Goal: Information Seeking & Learning: Check status

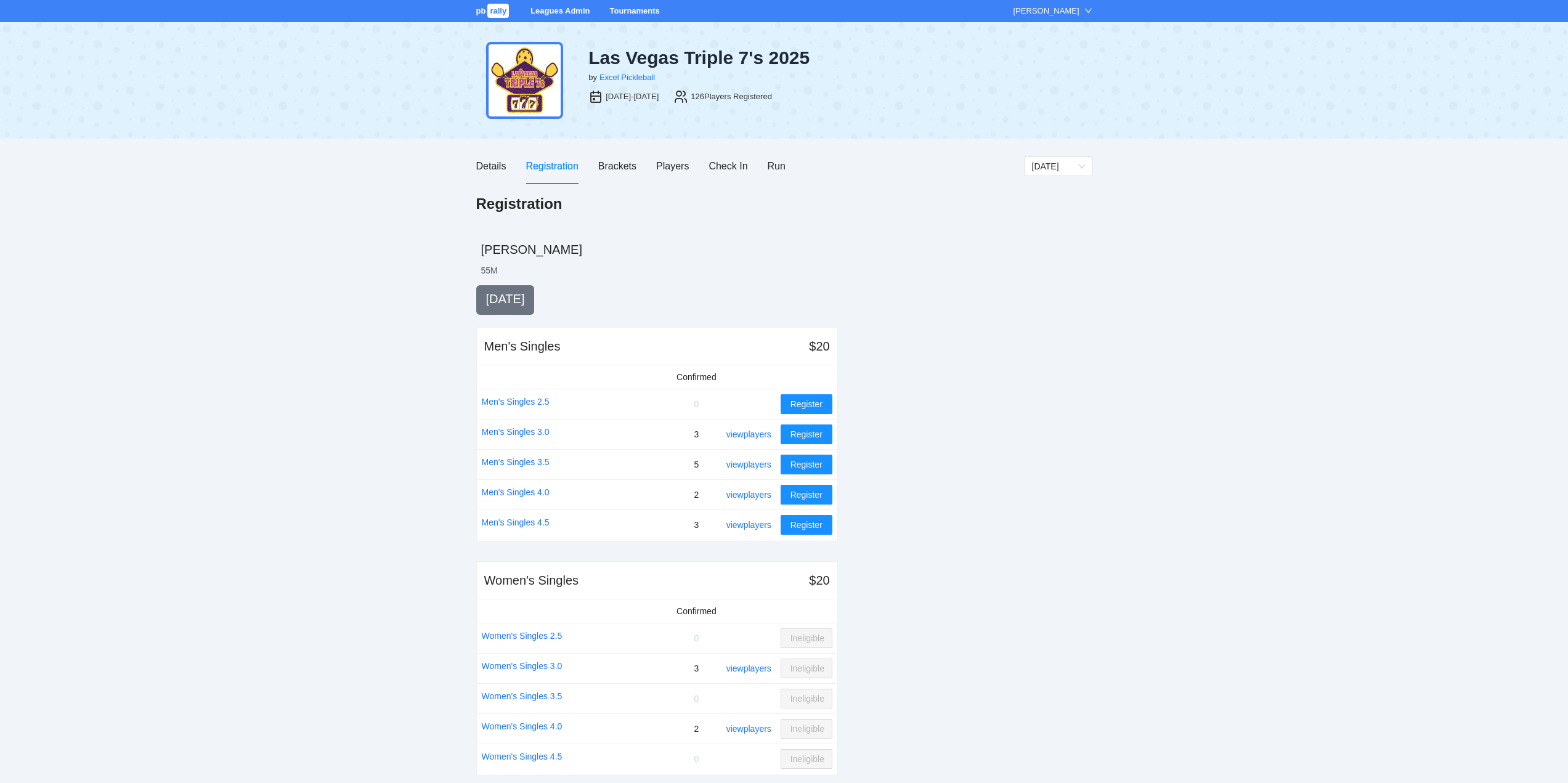
click at [635, 8] on link "Tournaments" at bounding box center [634, 10] width 50 height 9
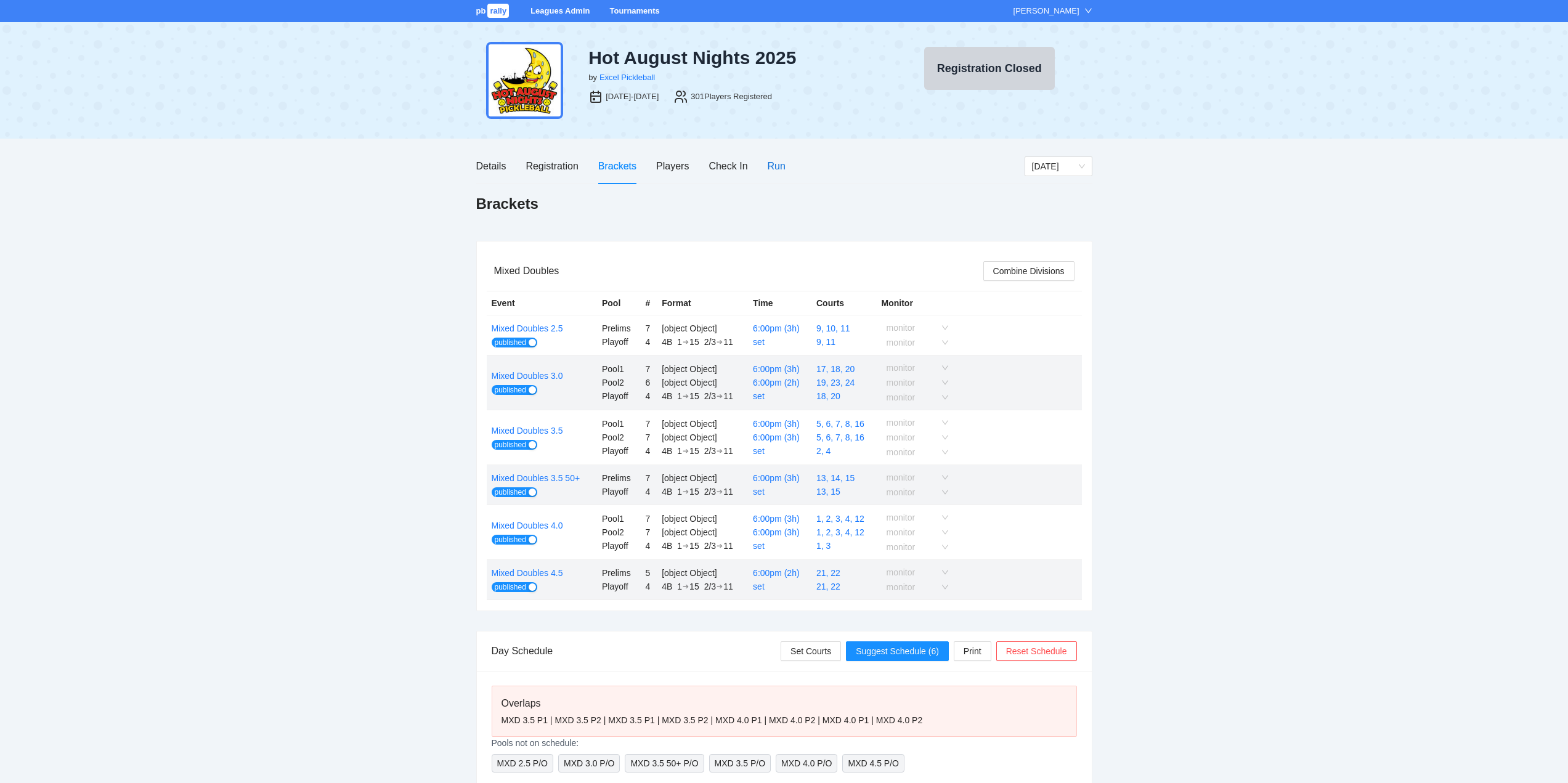
click at [780, 168] on div "Run" at bounding box center [776, 166] width 18 height 15
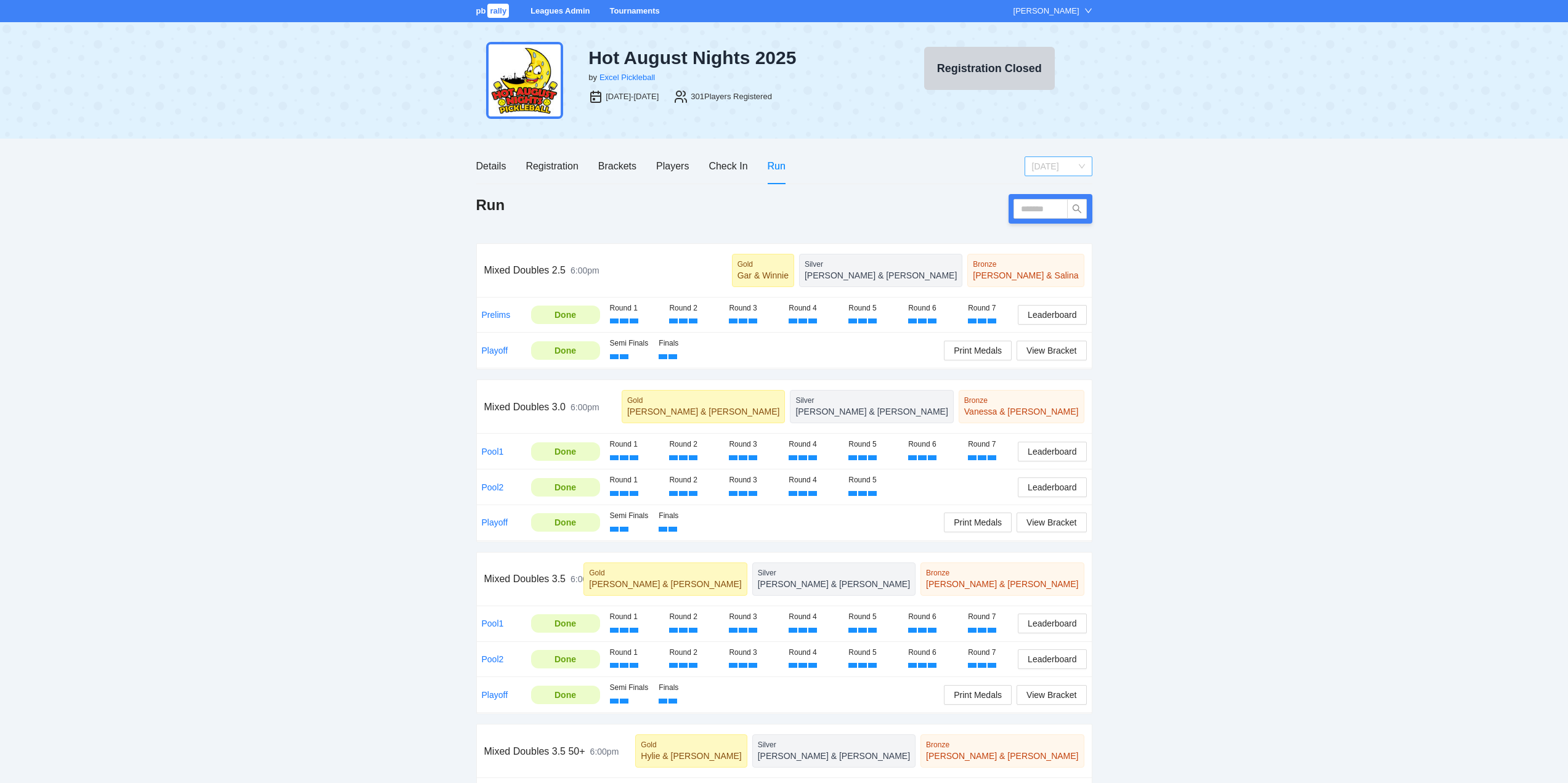
click at [1054, 167] on span "Sunday" at bounding box center [1058, 166] width 53 height 19
click at [1043, 189] on div "Thursday" at bounding box center [1057, 190] width 53 height 13
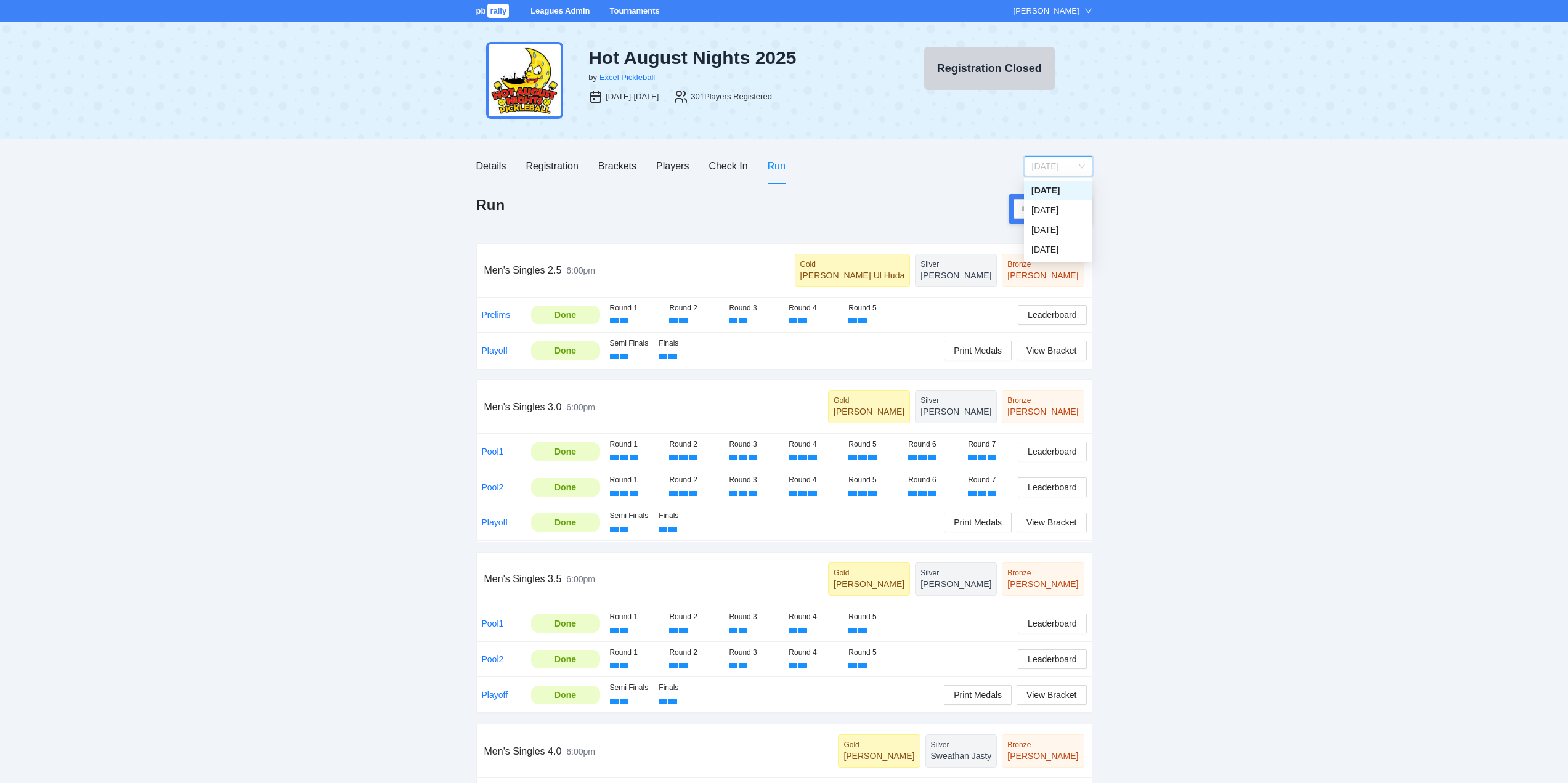
click at [1051, 162] on span "Thursday" at bounding box center [1058, 166] width 53 height 19
click at [1040, 248] on div "Sunday" at bounding box center [1057, 249] width 53 height 13
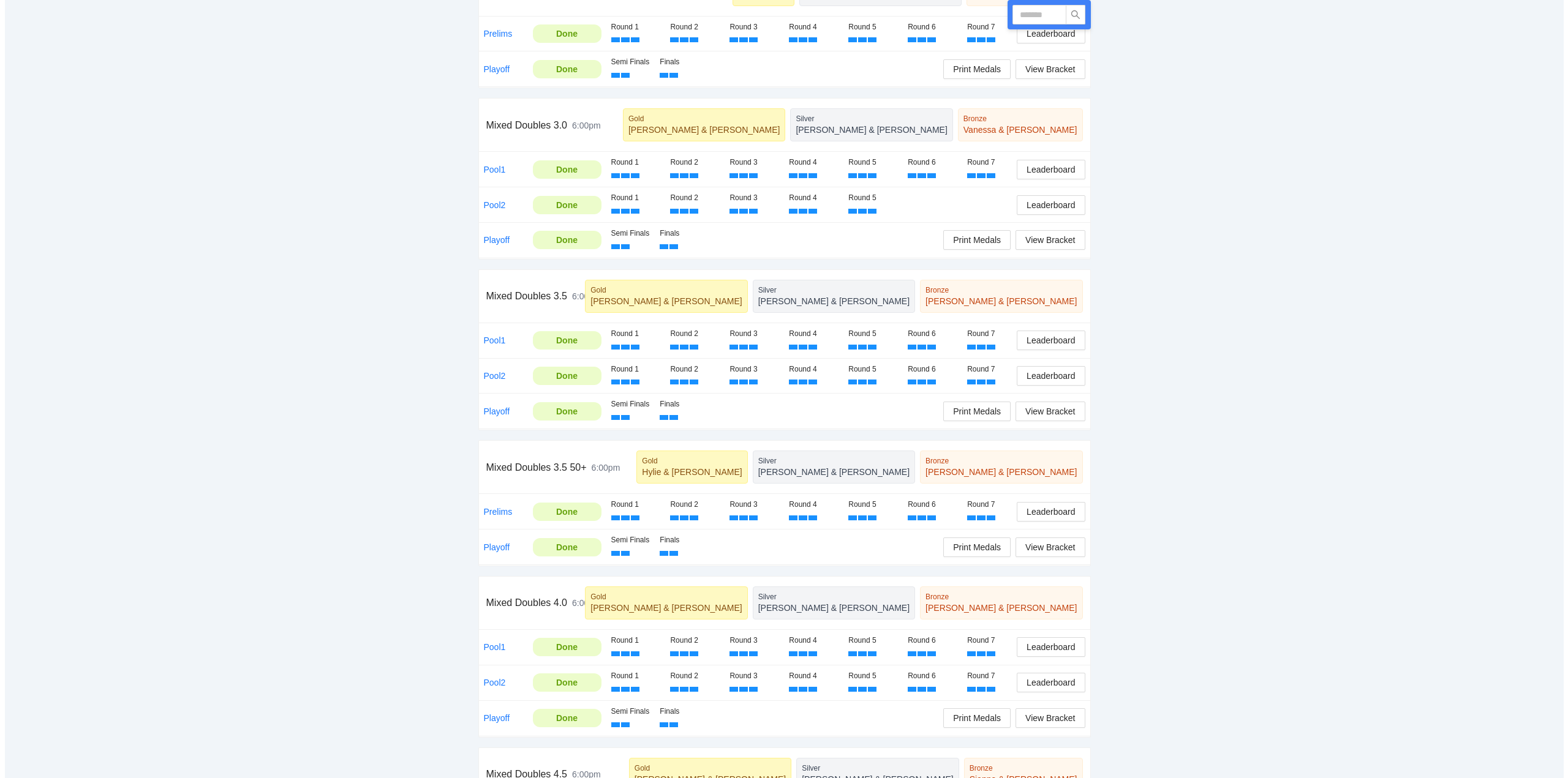
scroll to position [307, 0]
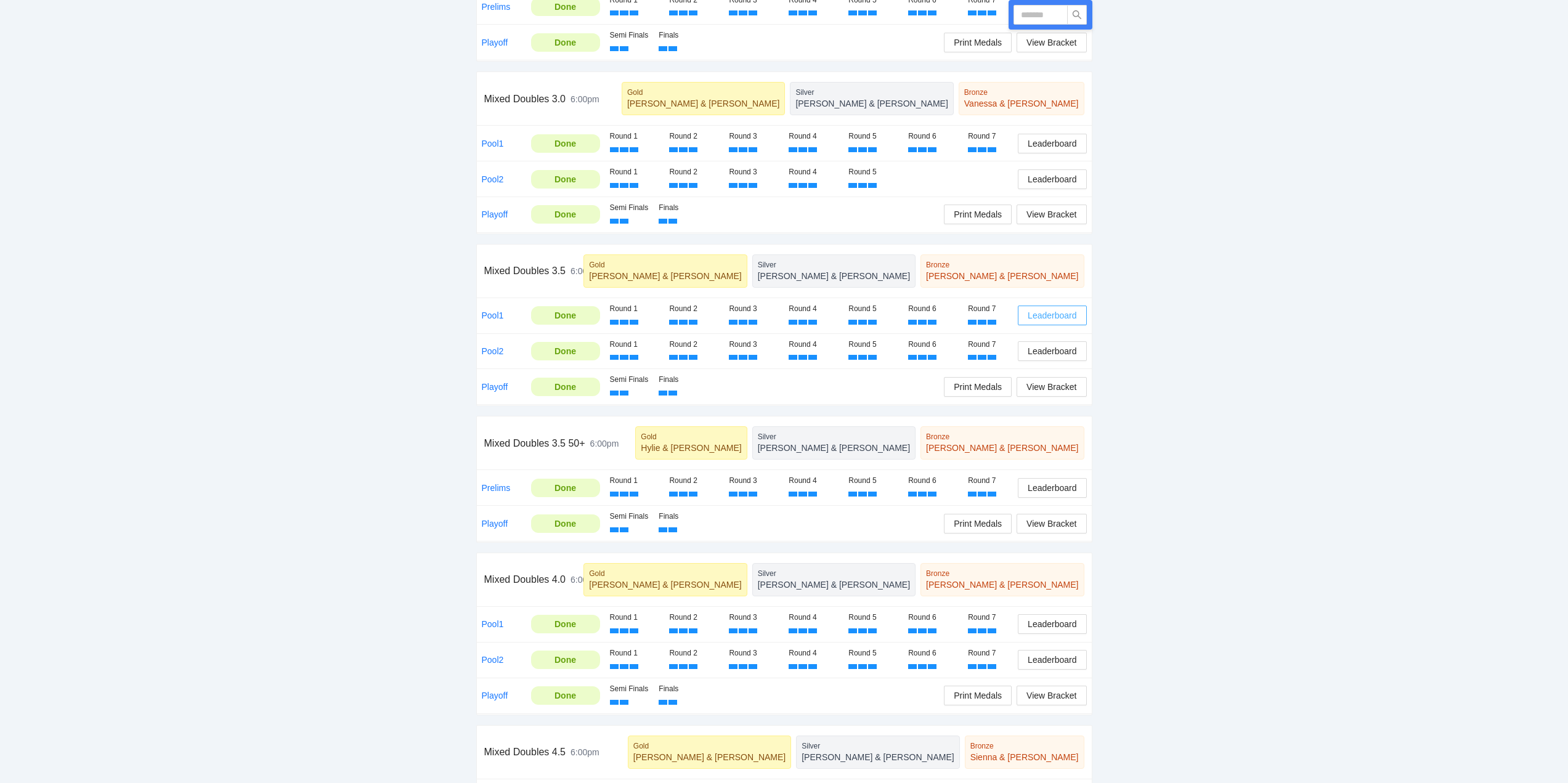
click at [1052, 313] on span "Leaderboard" at bounding box center [1052, 315] width 49 height 13
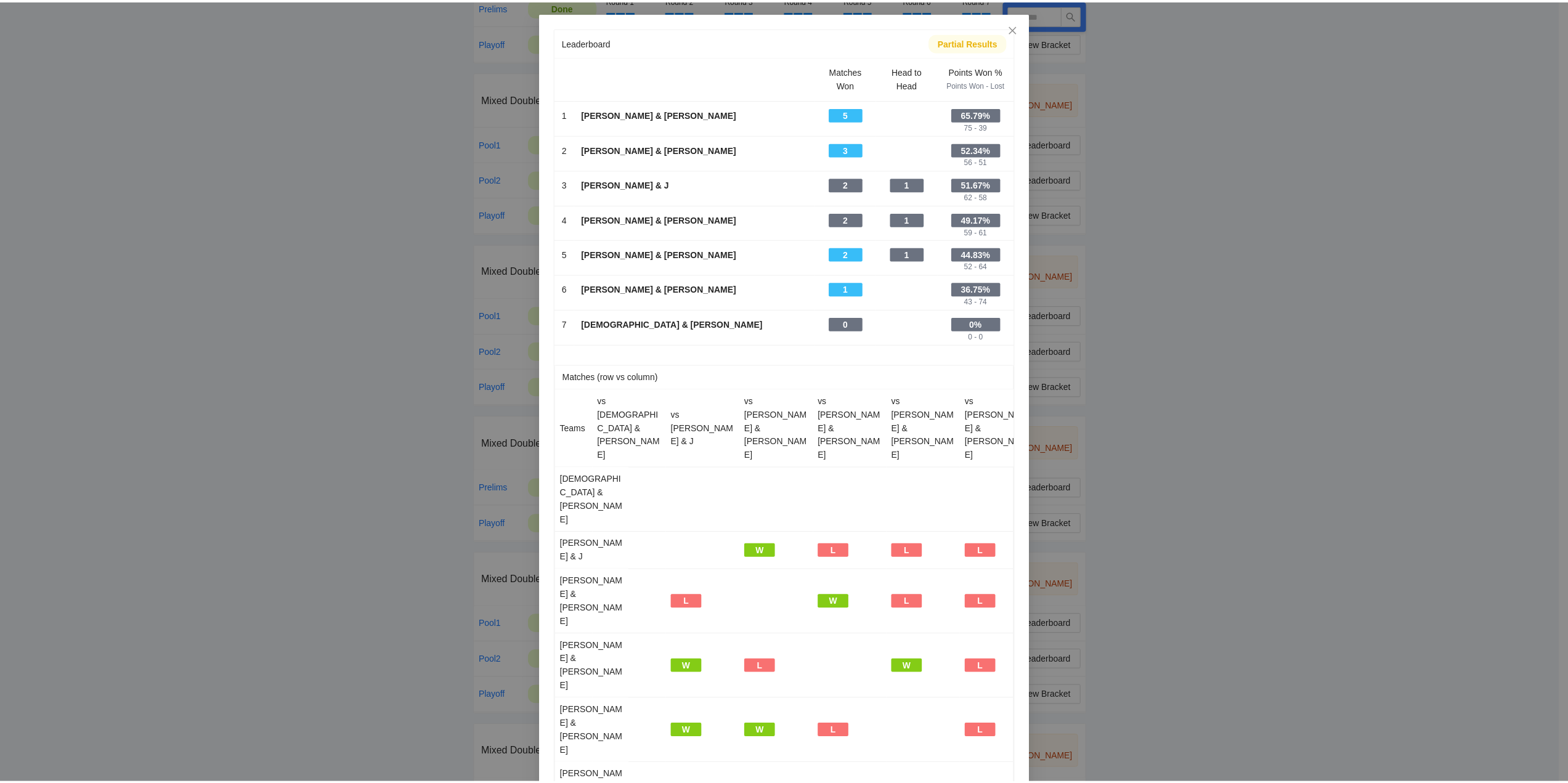
scroll to position [0, 0]
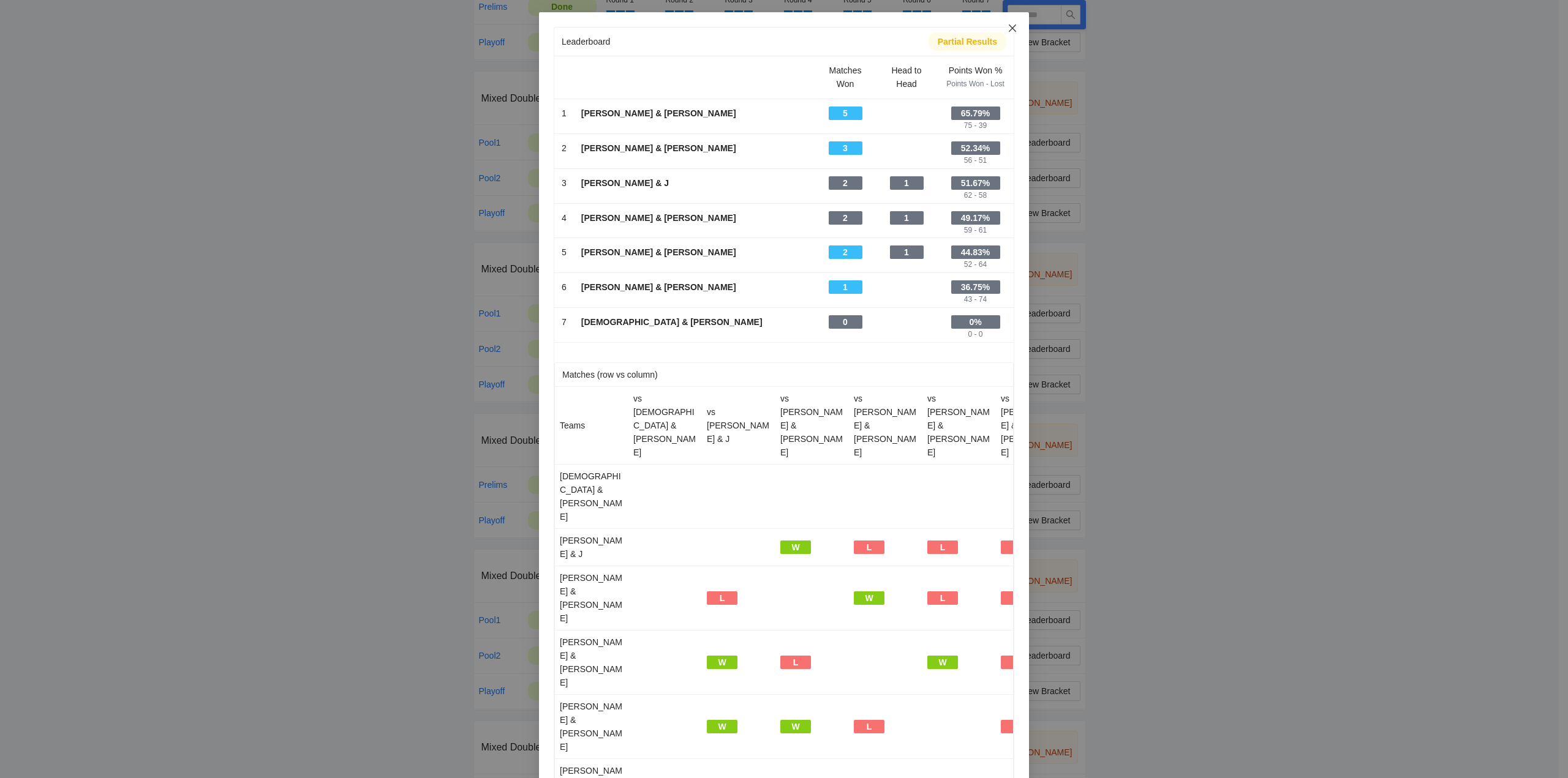
click at [1008, 28] on icon "close" at bounding box center [1013, 28] width 10 height 10
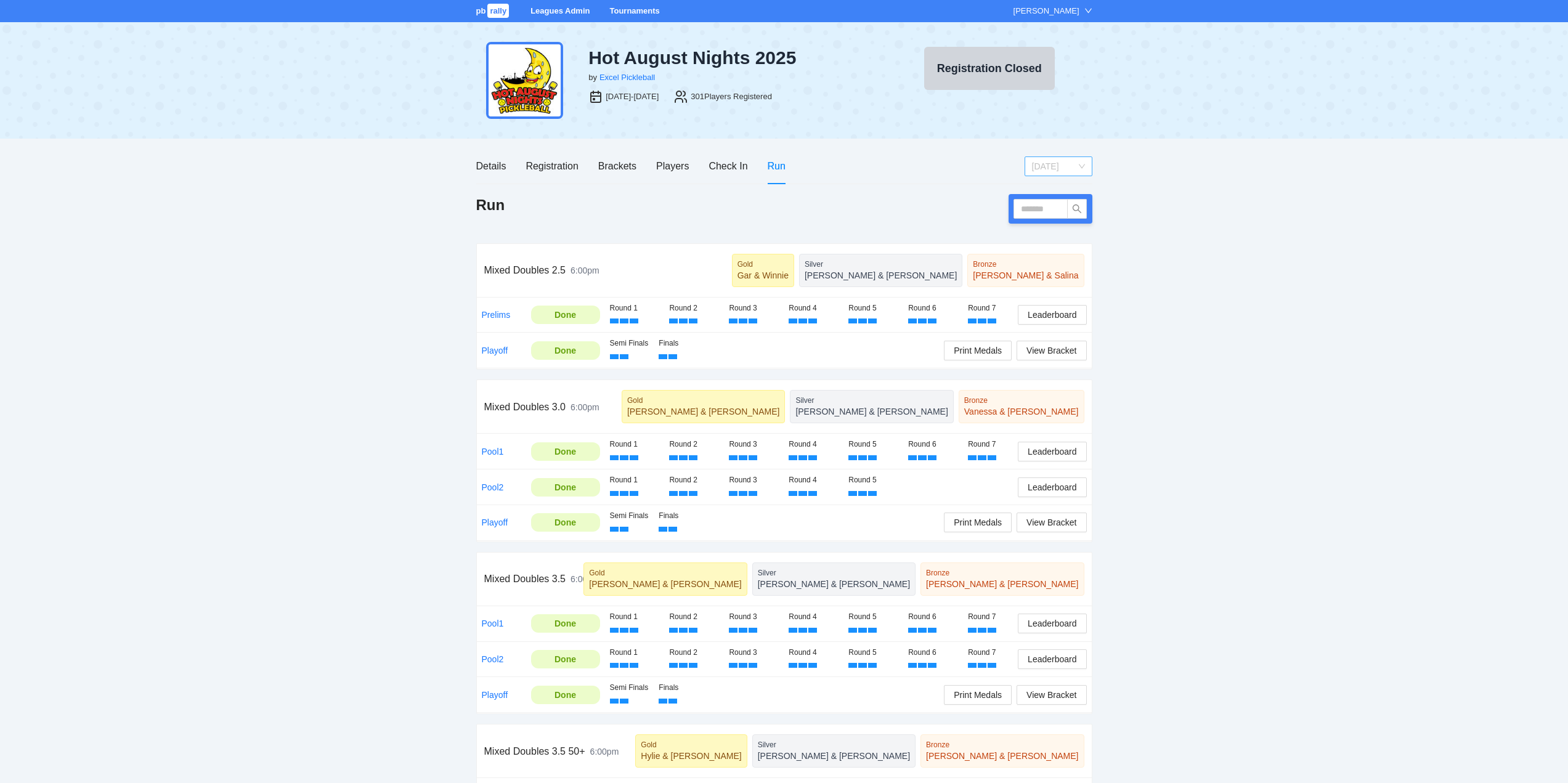
click at [1057, 165] on span "Sunday" at bounding box center [1058, 166] width 53 height 19
click at [1041, 210] on div "[DATE]" at bounding box center [1057, 210] width 53 height 13
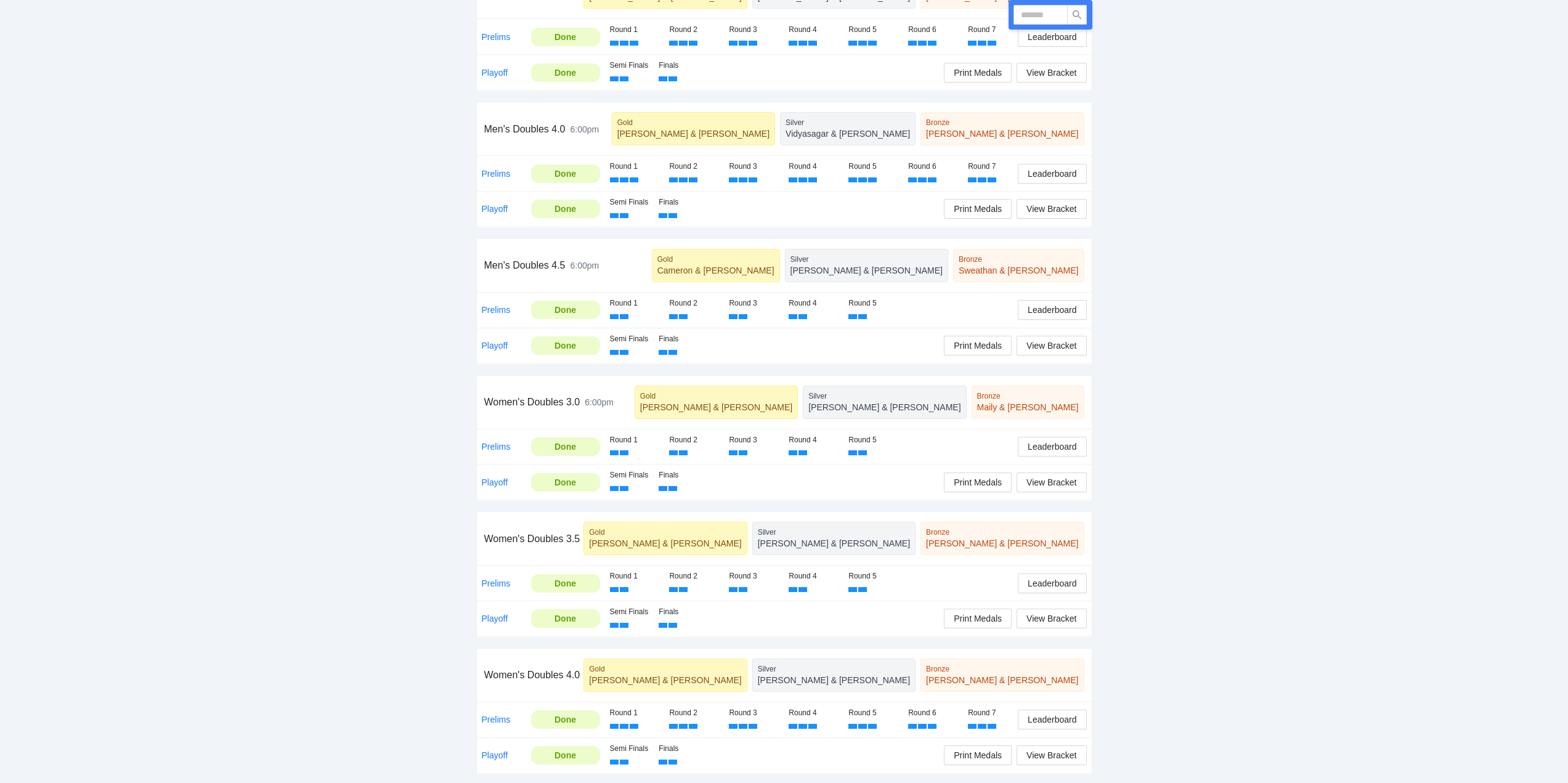
scroll to position [726, 0]
click at [1052, 580] on span "Leaderboard" at bounding box center [1052, 582] width 49 height 13
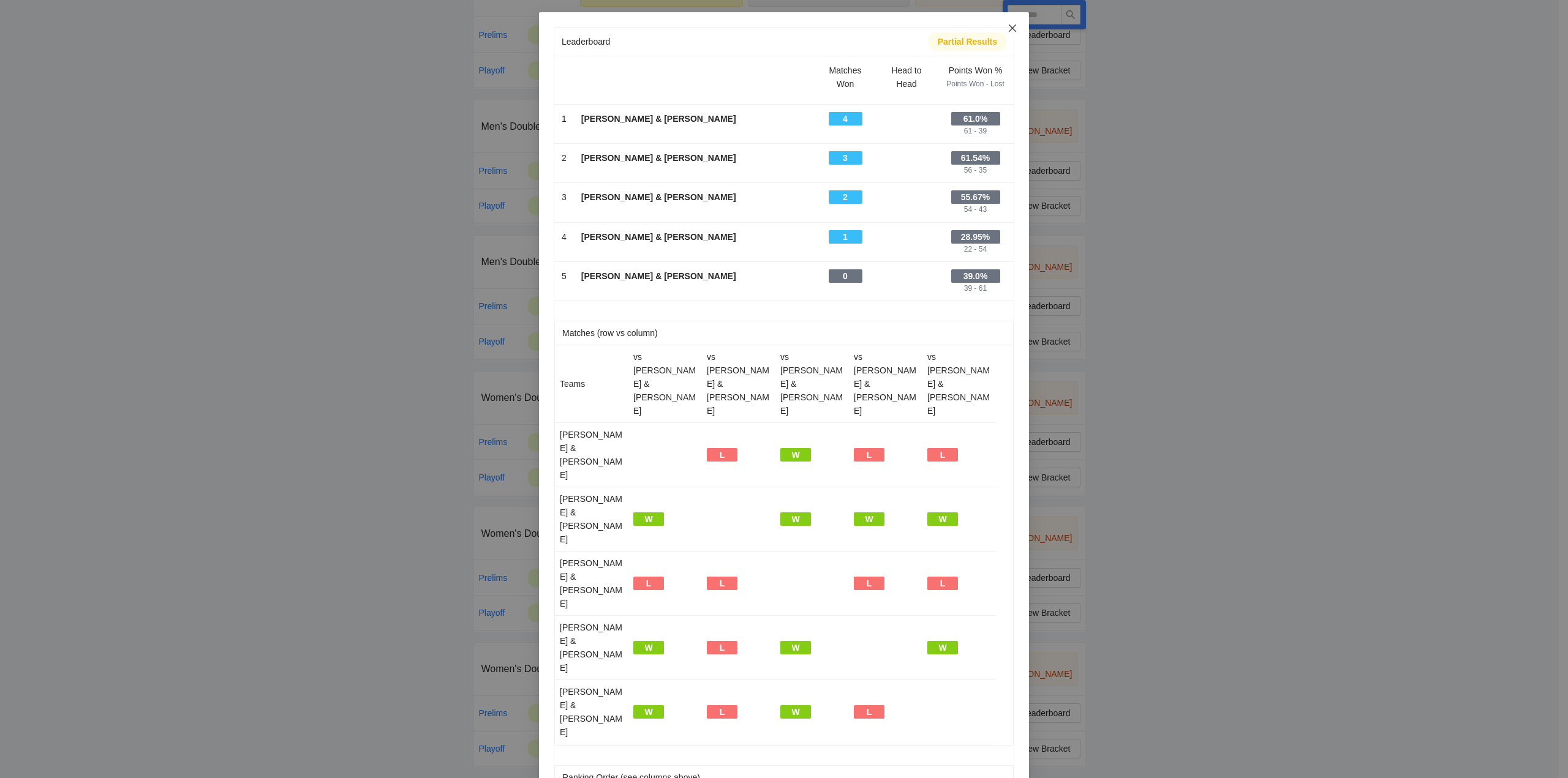
click at [1008, 26] on icon "close" at bounding box center [1013, 28] width 10 height 10
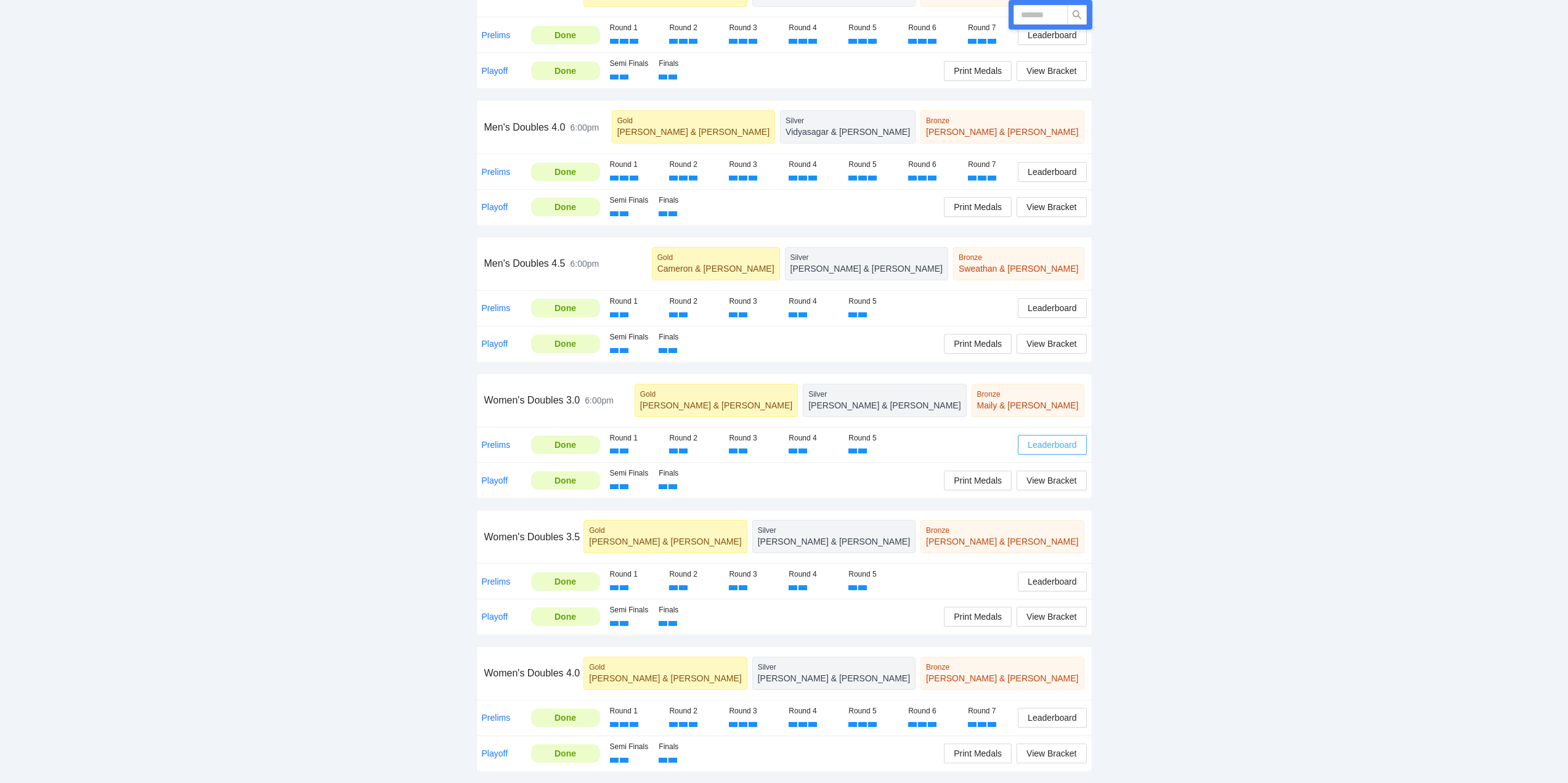
click at [1048, 445] on span "Leaderboard" at bounding box center [1052, 445] width 49 height 13
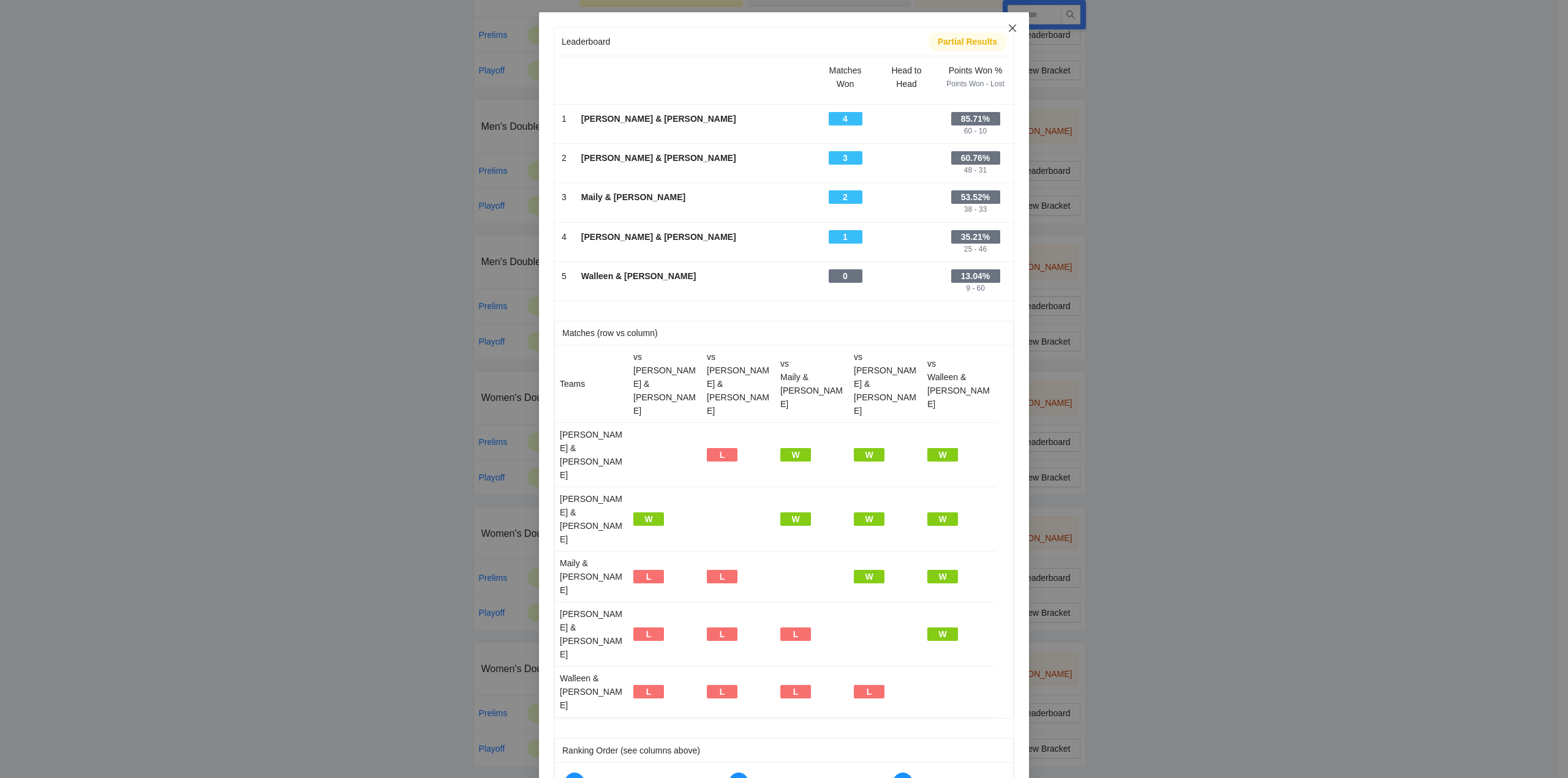
click at [1012, 28] on icon "close" at bounding box center [1012, 28] width 8 height 8
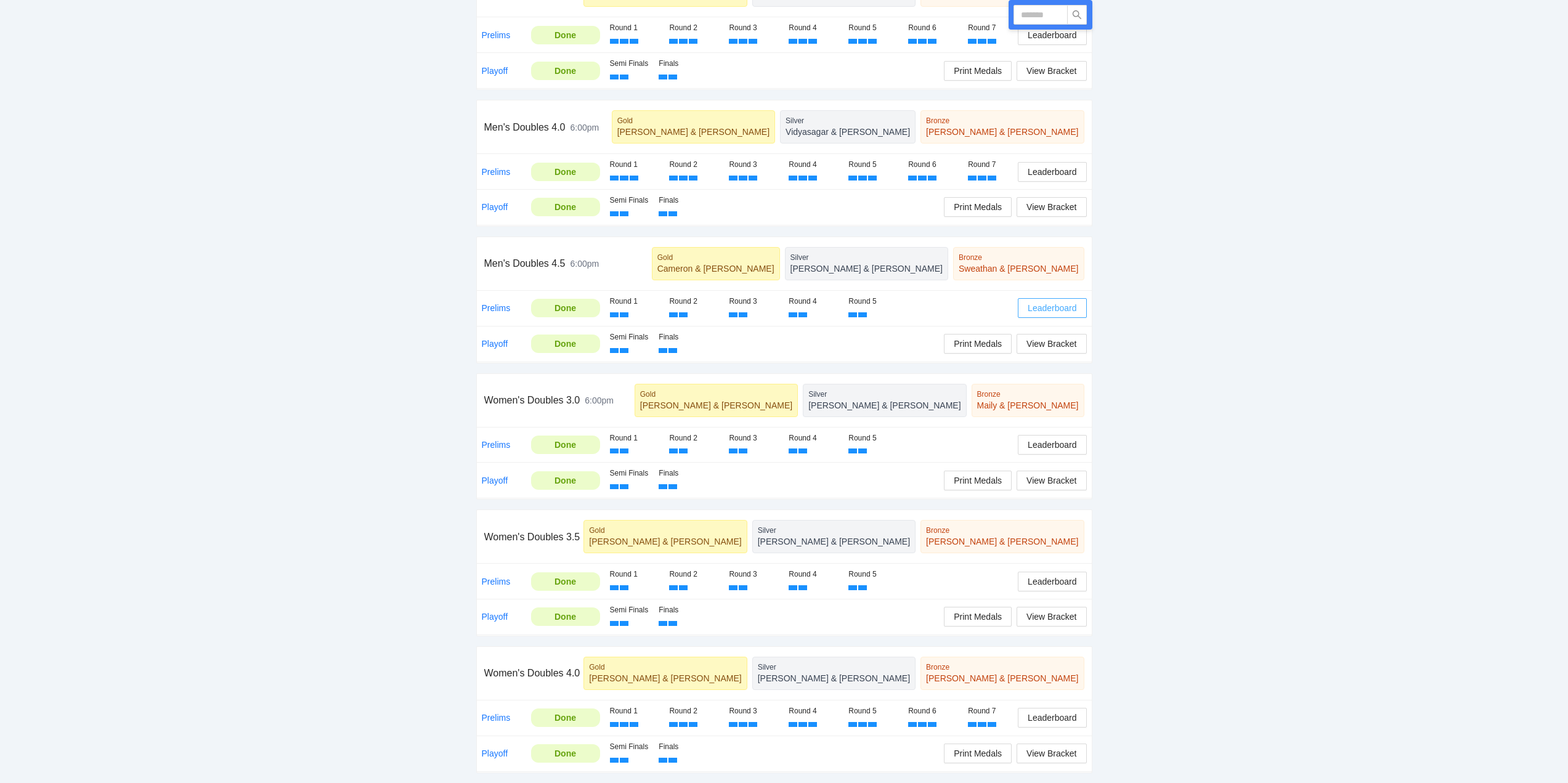
click at [1043, 308] on span "Leaderboard" at bounding box center [1052, 308] width 49 height 13
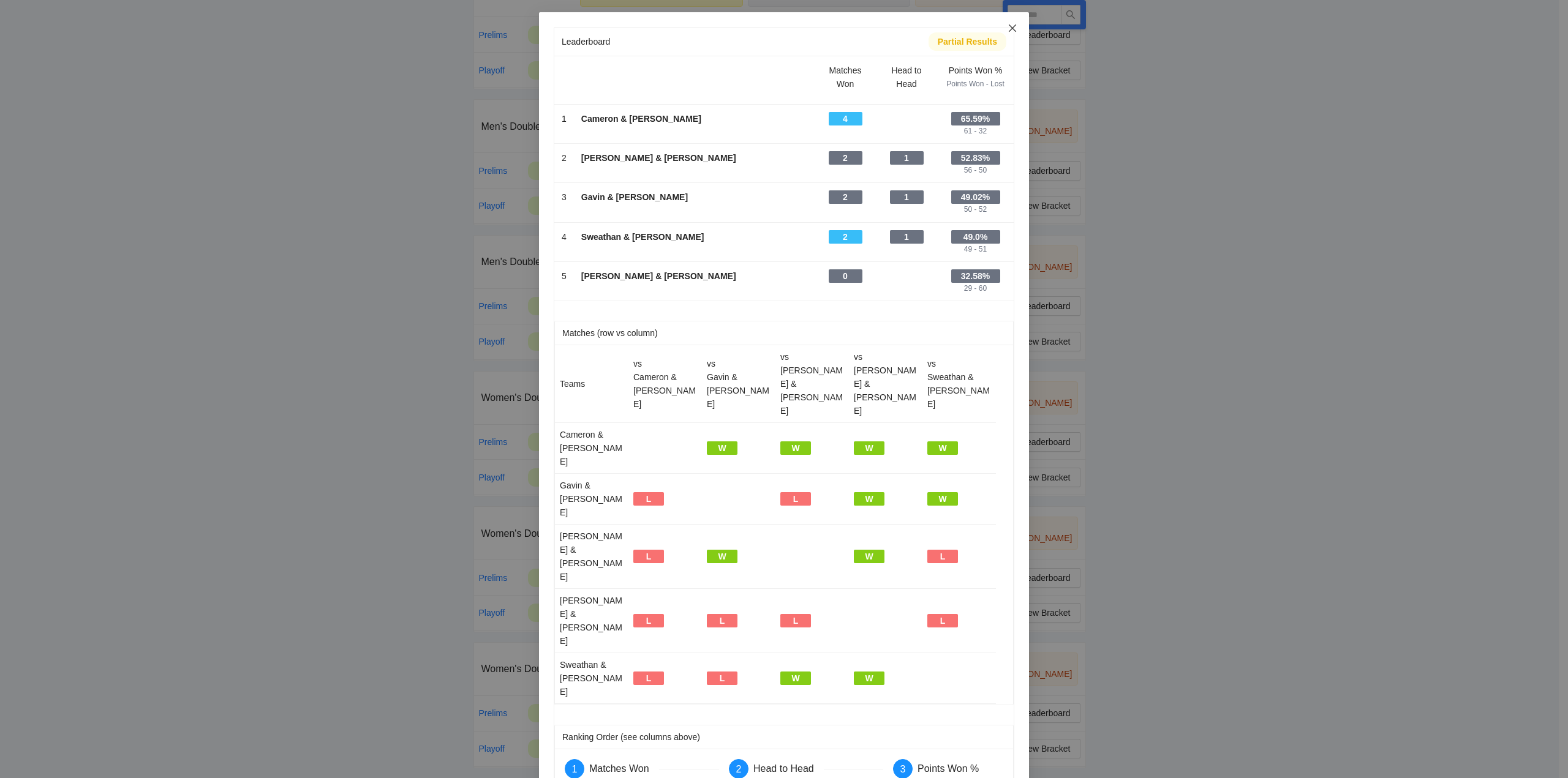
click at [1013, 27] on icon "close" at bounding box center [1012, 28] width 8 height 8
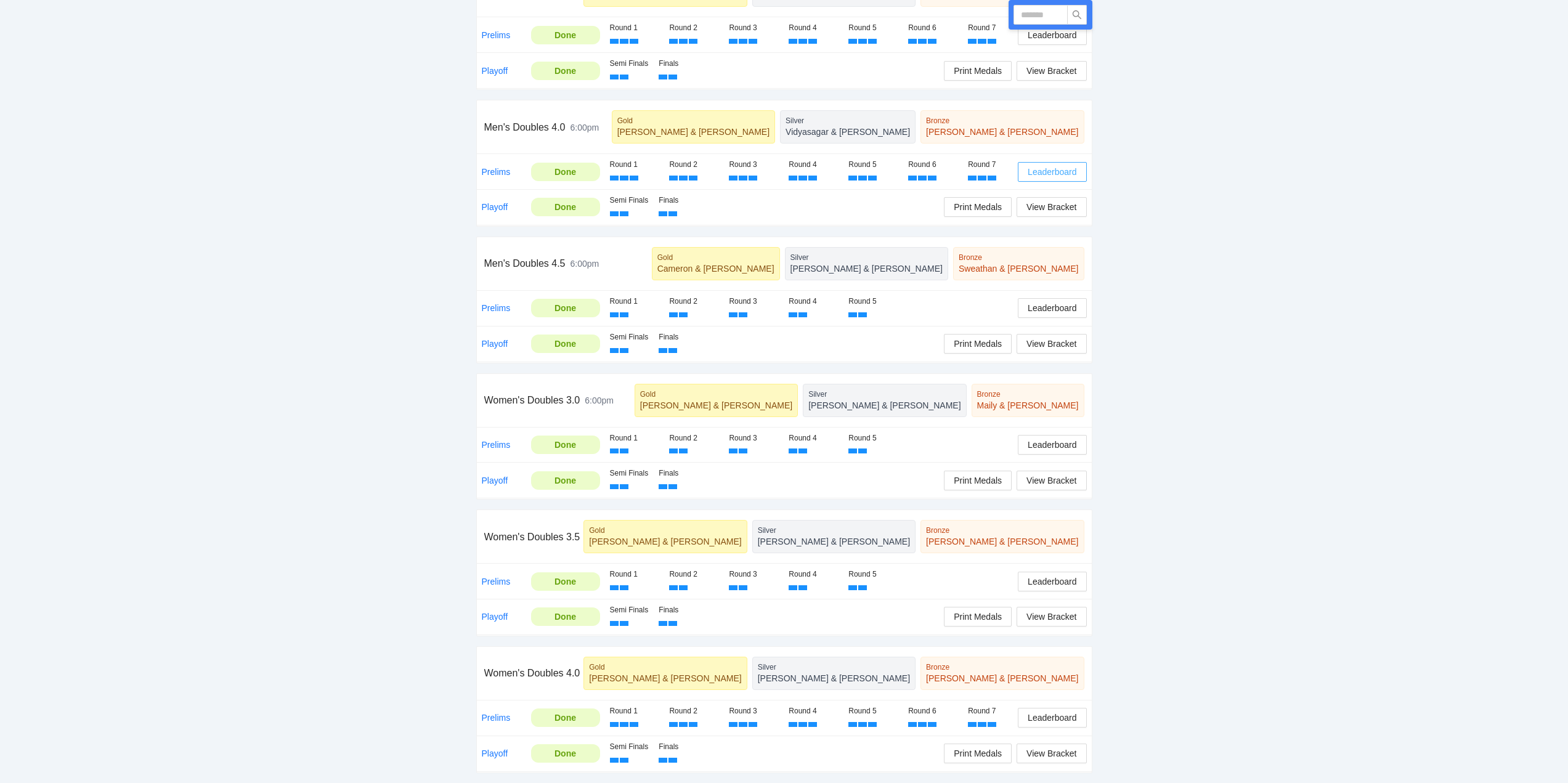
click at [1057, 171] on span "Leaderboard" at bounding box center [1052, 172] width 49 height 13
